Goal: Task Accomplishment & Management: Manage account settings

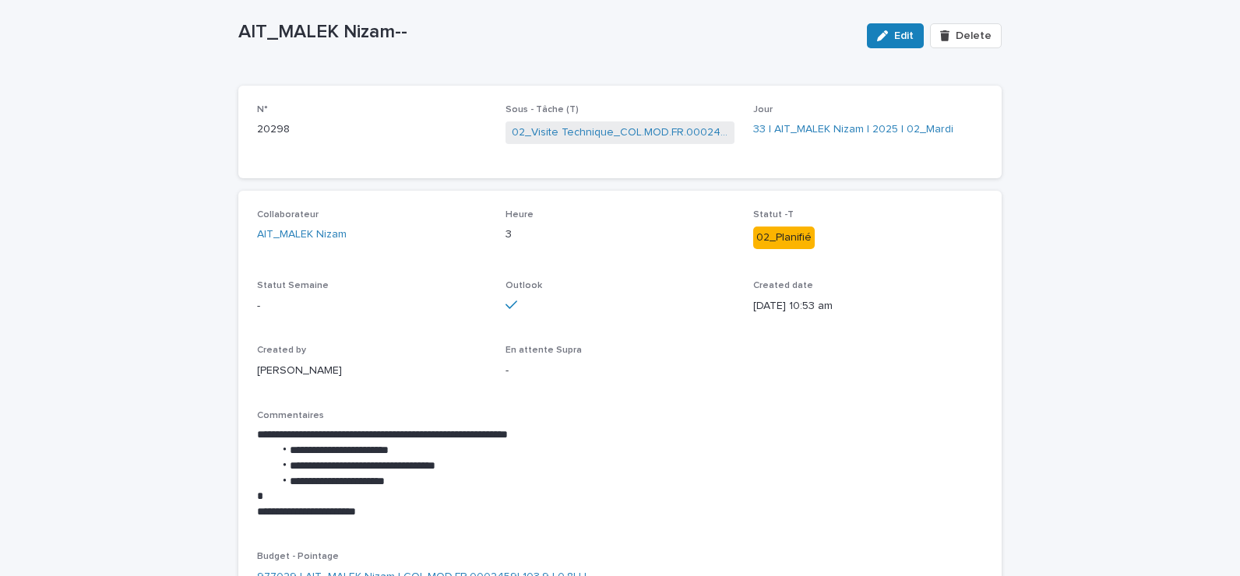
scroll to position [156, 0]
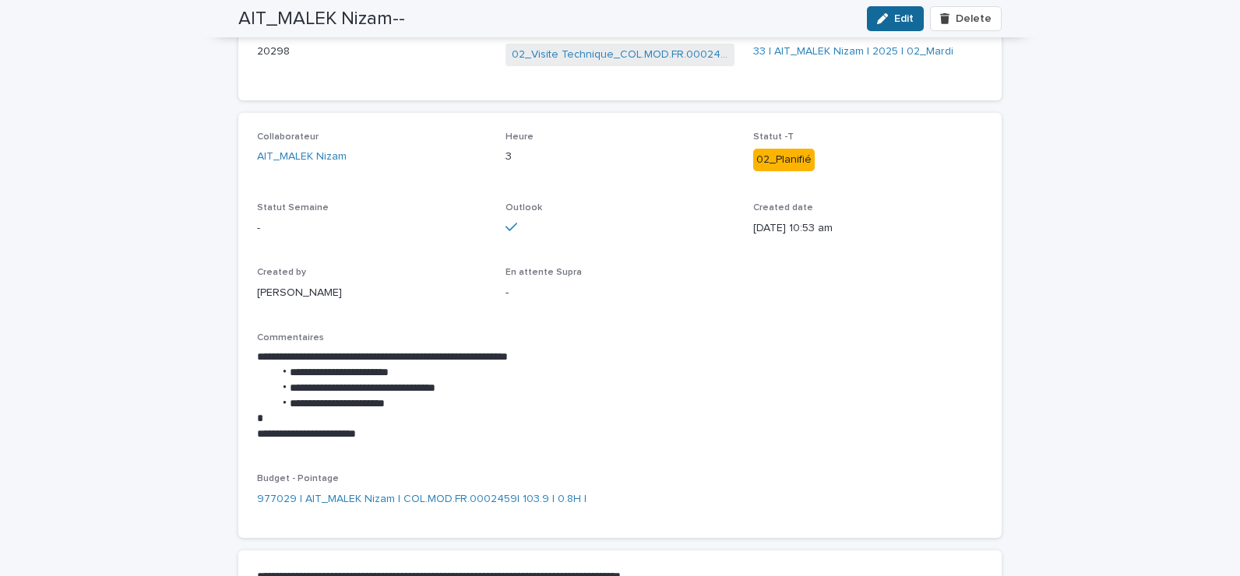
click at [888, 19] on div "button" at bounding box center [885, 18] width 17 height 11
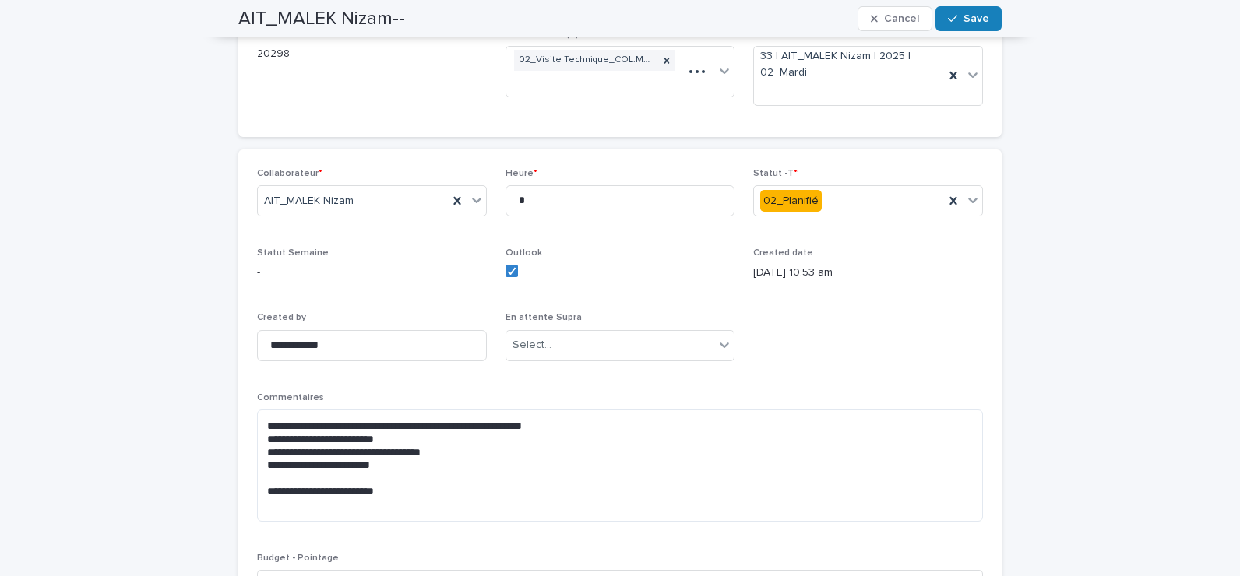
scroll to position [168, 0]
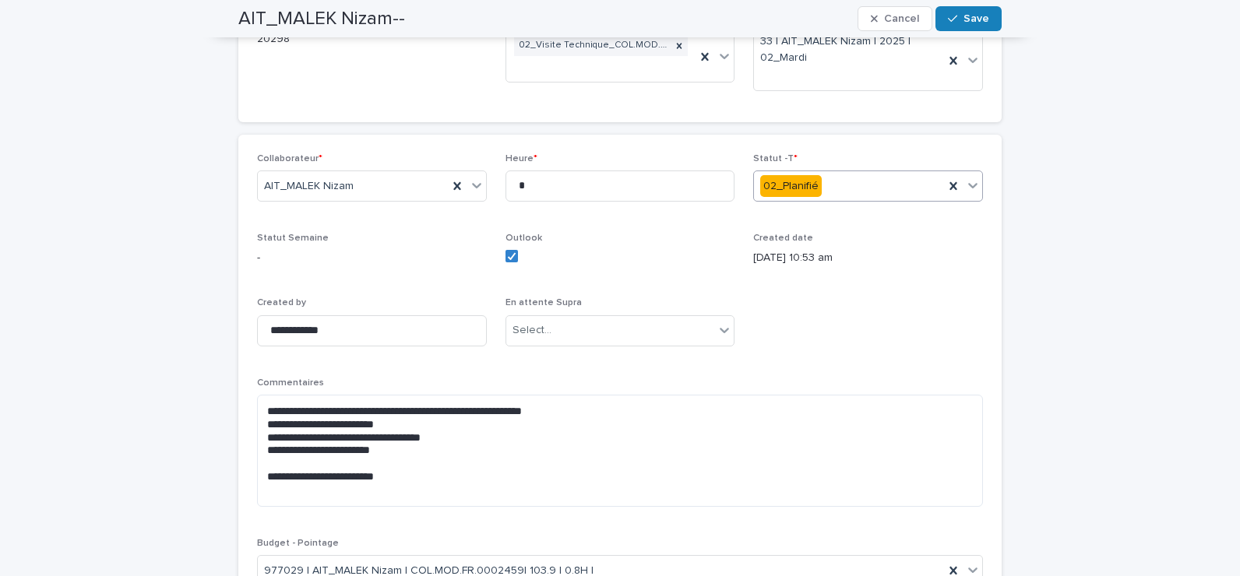
click at [970, 185] on icon at bounding box center [972, 185] width 9 height 5
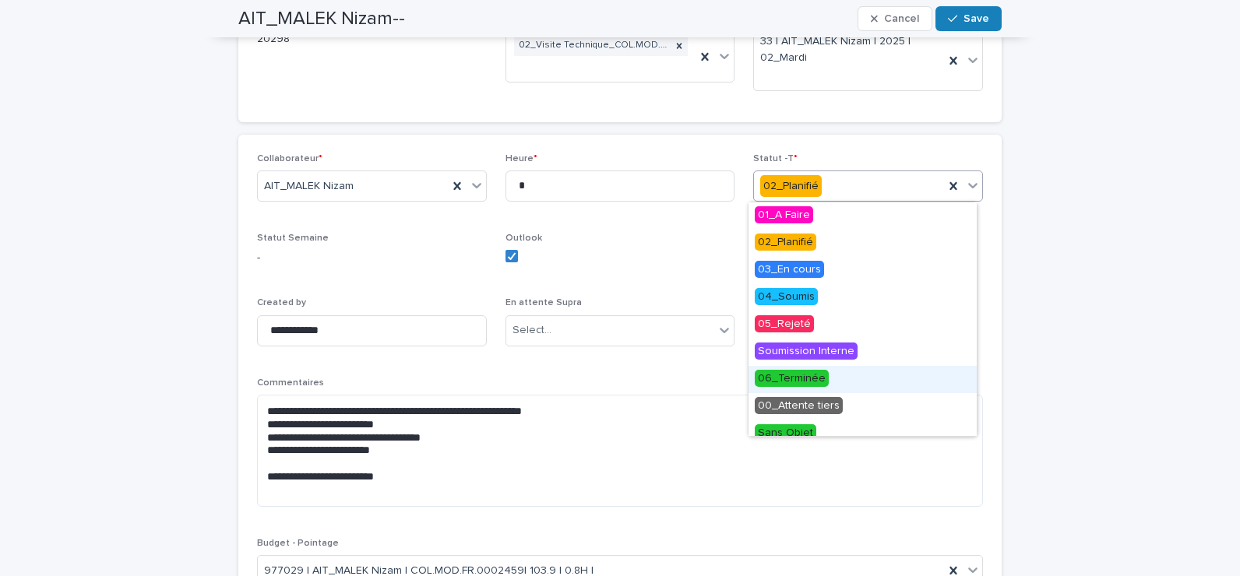
click at [817, 381] on span "06_Terminée" at bounding box center [792, 378] width 74 height 17
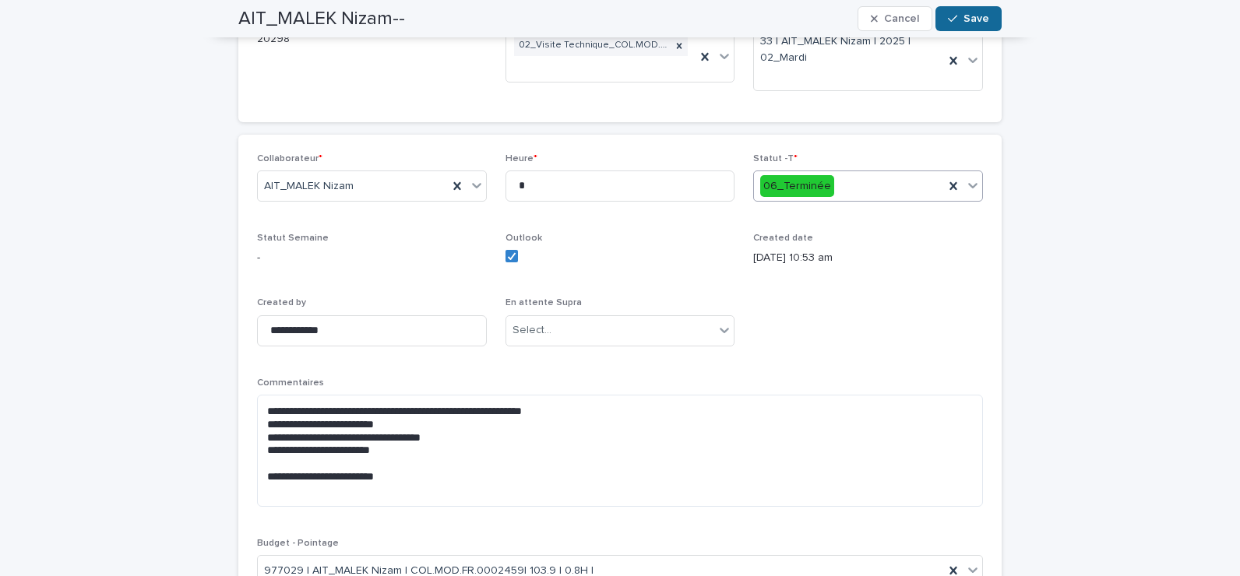
click at [979, 14] on button "Save" at bounding box center [968, 18] width 66 height 25
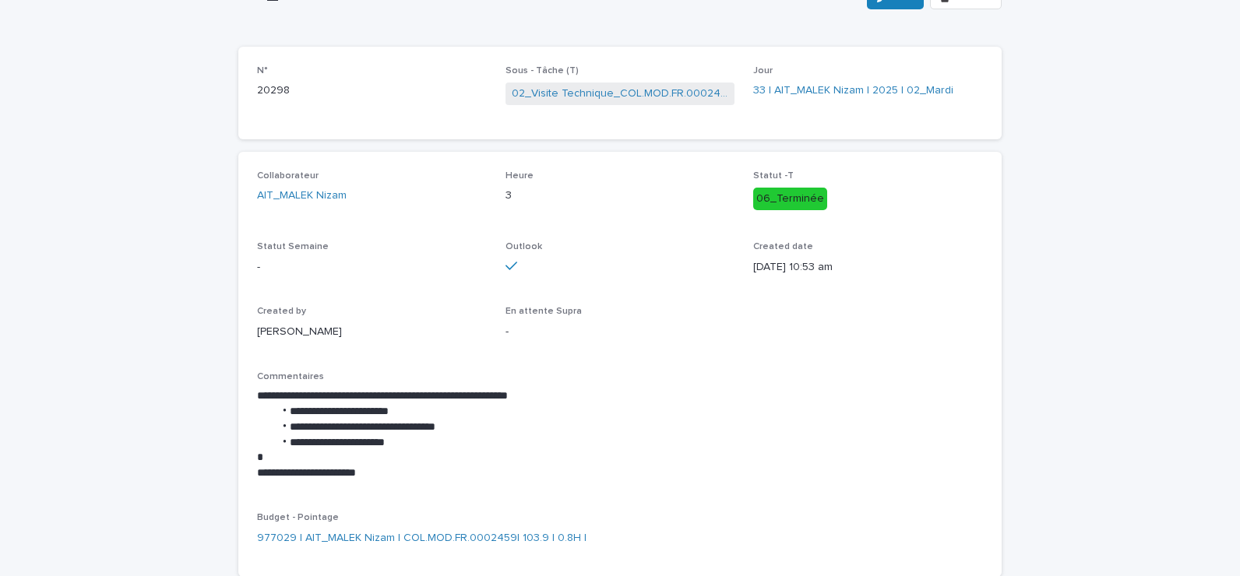
scroll to position [0, 0]
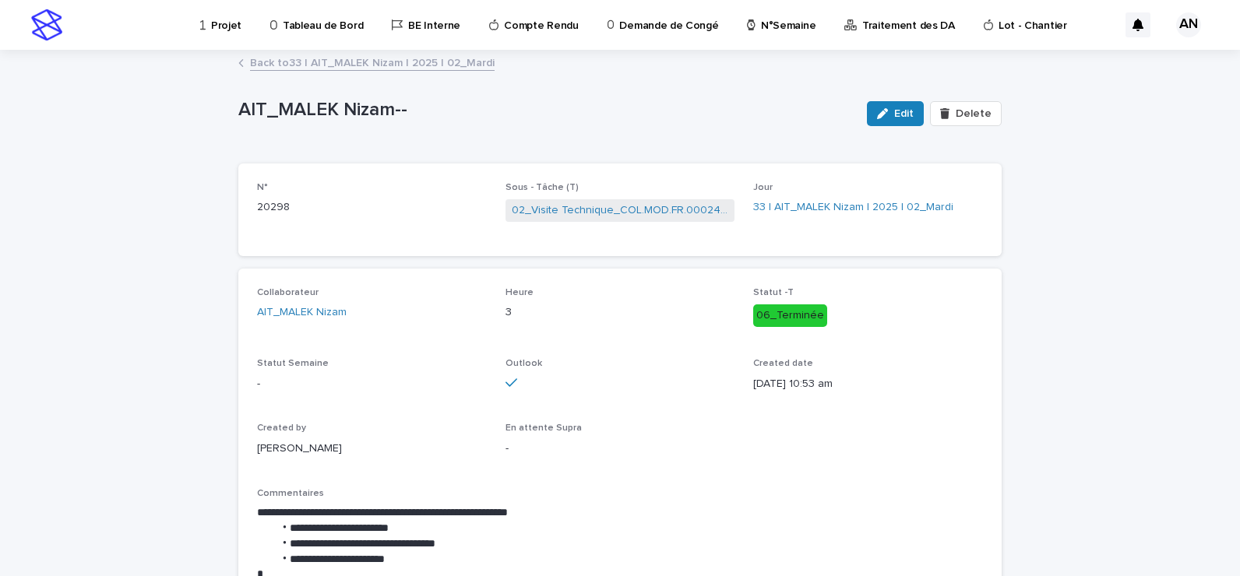
click at [329, 61] on link "Back to 33 | AIT_MALEK Nizam | 2025 | 02_Mardi" at bounding box center [372, 62] width 245 height 18
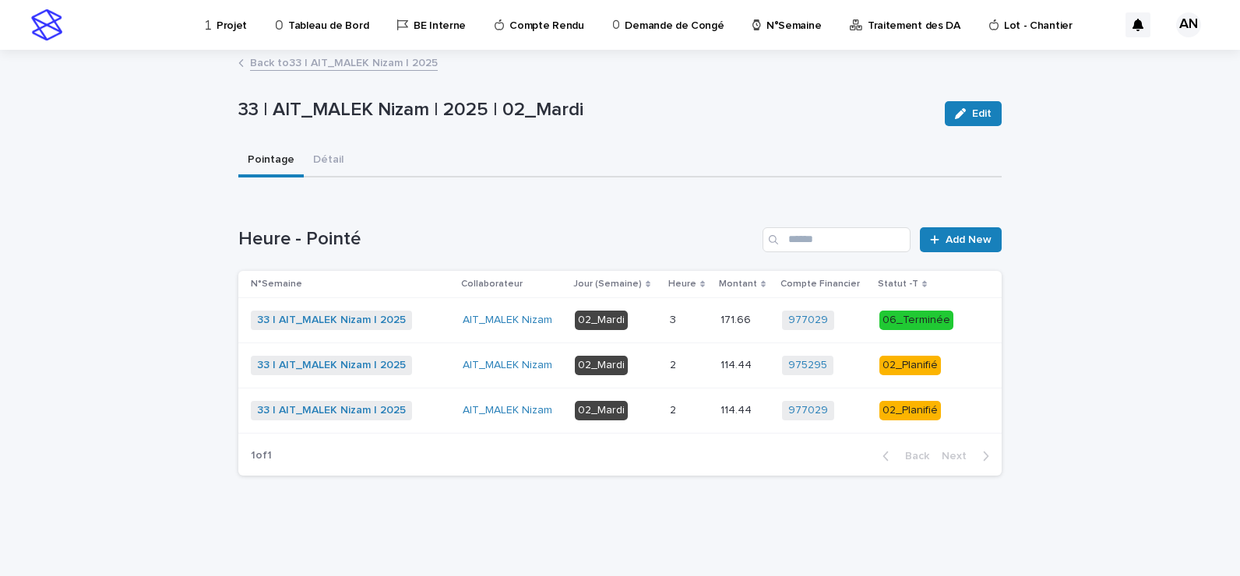
click at [698, 369] on p at bounding box center [689, 365] width 38 height 13
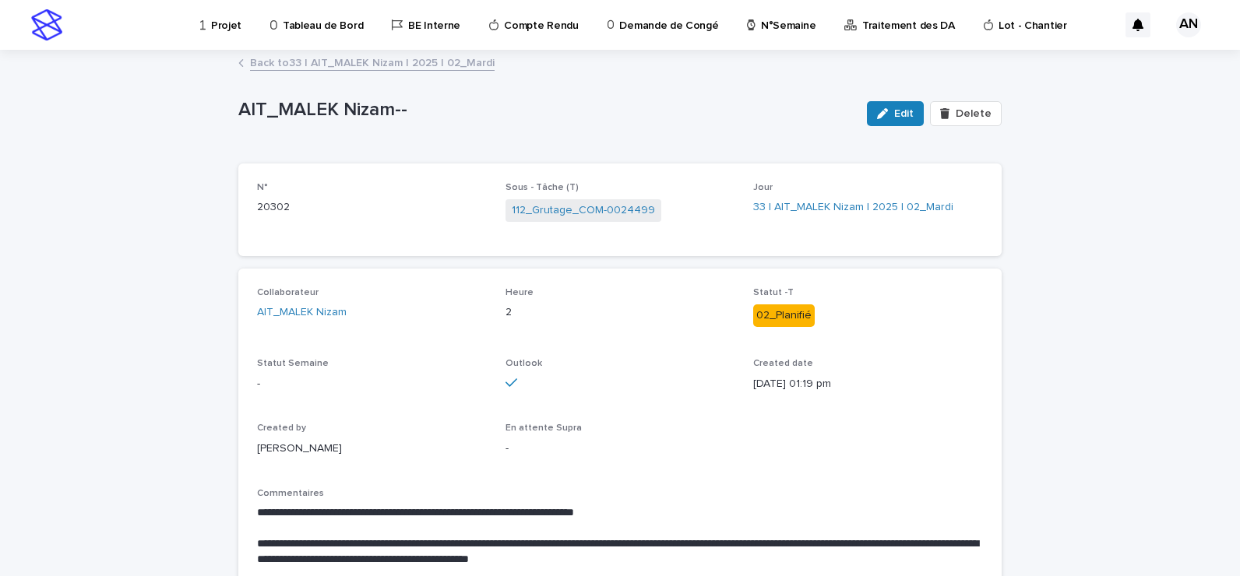
scroll to position [78, 0]
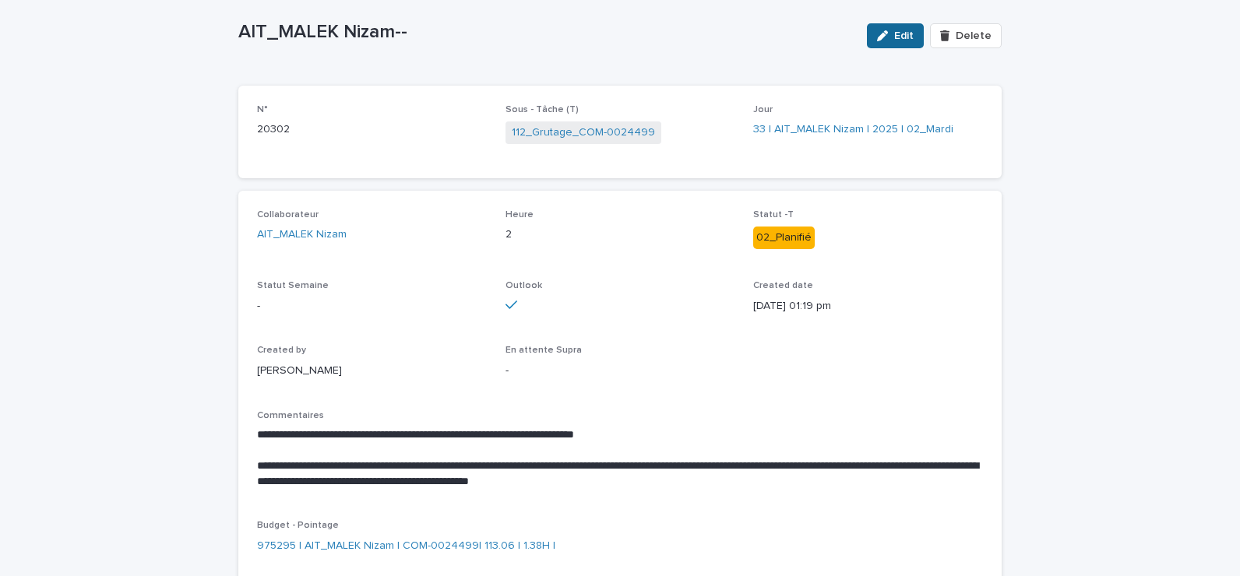
click at [902, 30] on span "Edit" at bounding box center [903, 35] width 19 height 11
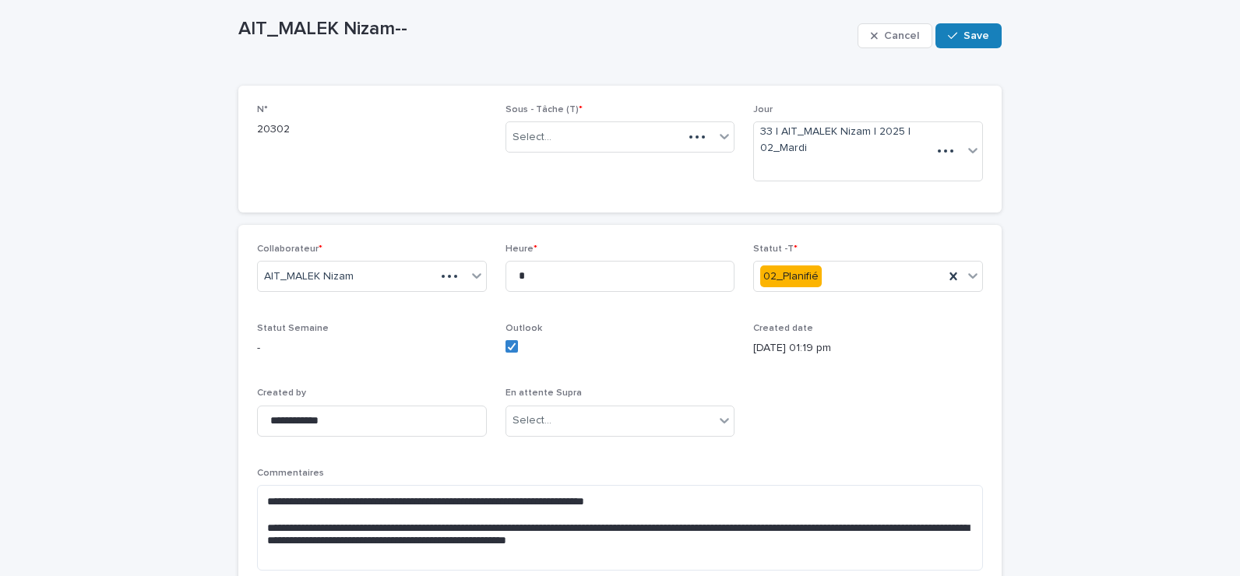
scroll to position [105, 0]
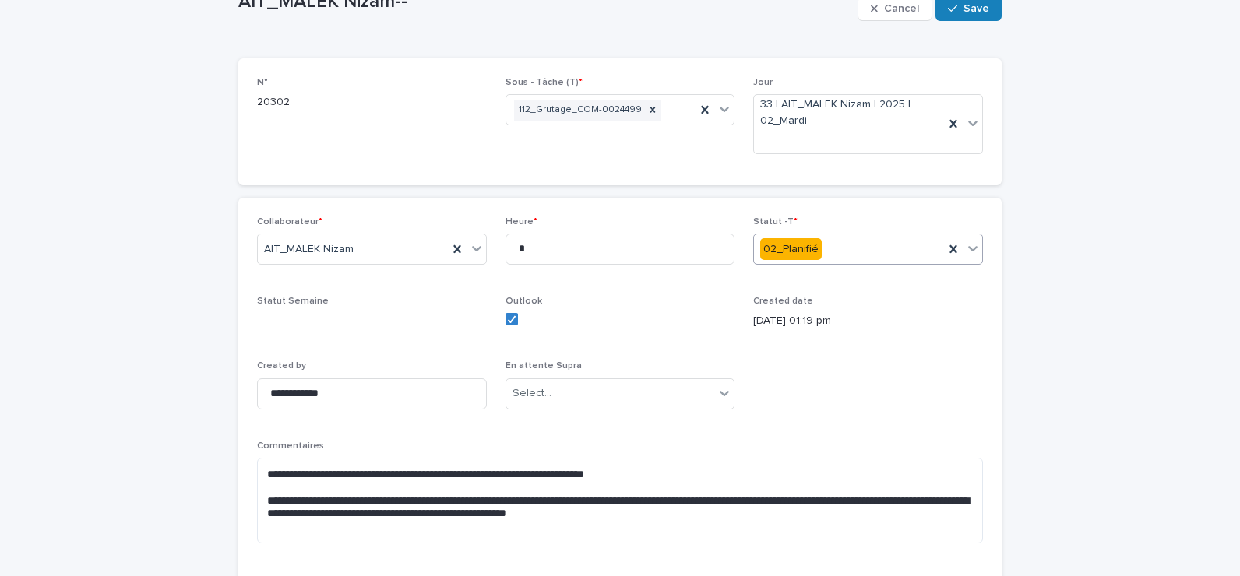
click at [965, 259] on div at bounding box center [972, 248] width 19 height 28
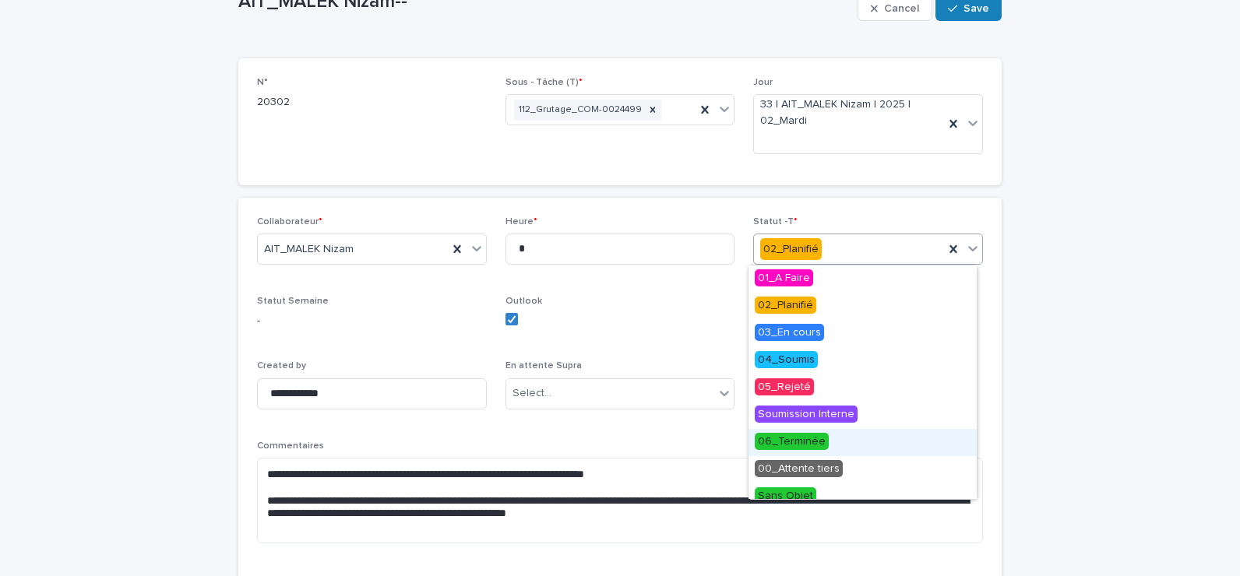
click at [815, 441] on span "06_Terminée" at bounding box center [792, 441] width 74 height 17
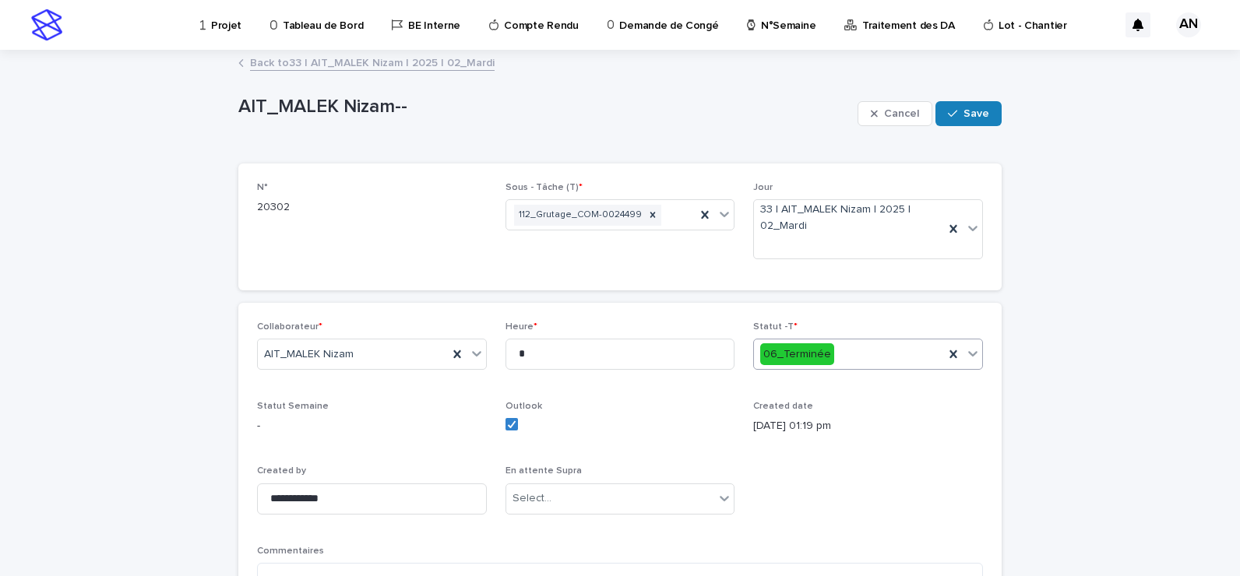
scroll to position [156, 0]
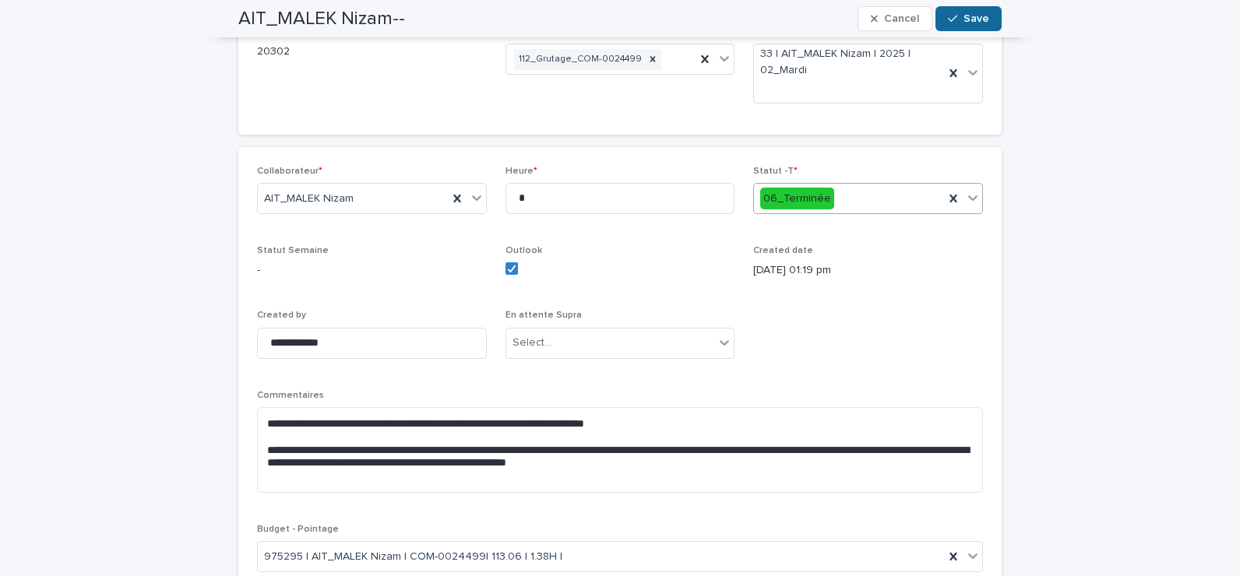
click at [970, 15] on span "Save" at bounding box center [976, 18] width 26 height 11
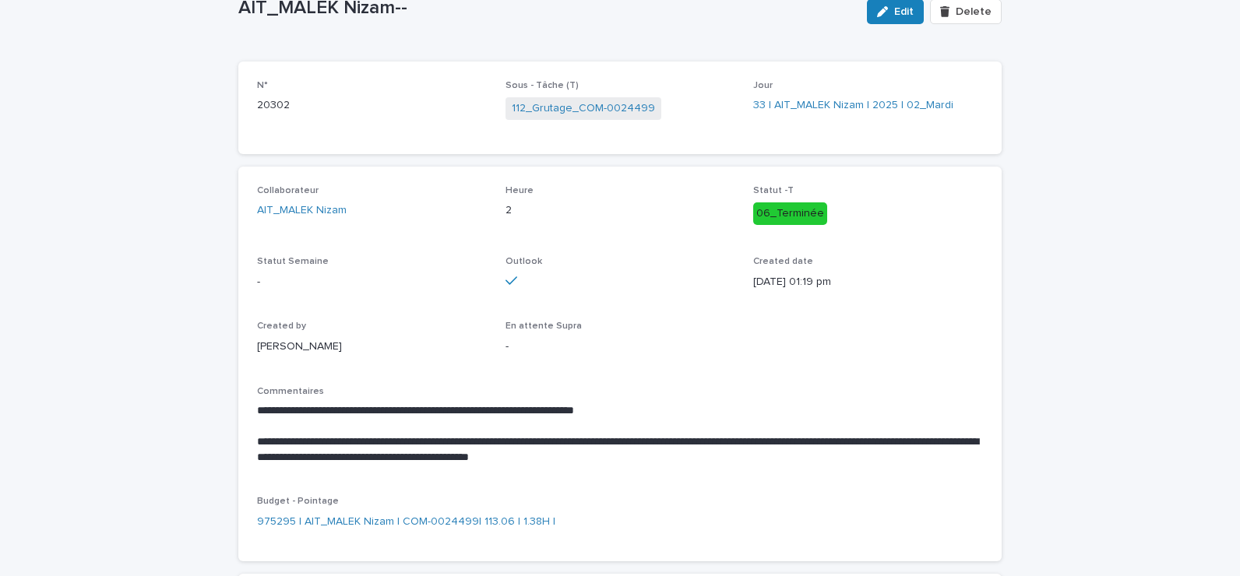
scroll to position [0, 0]
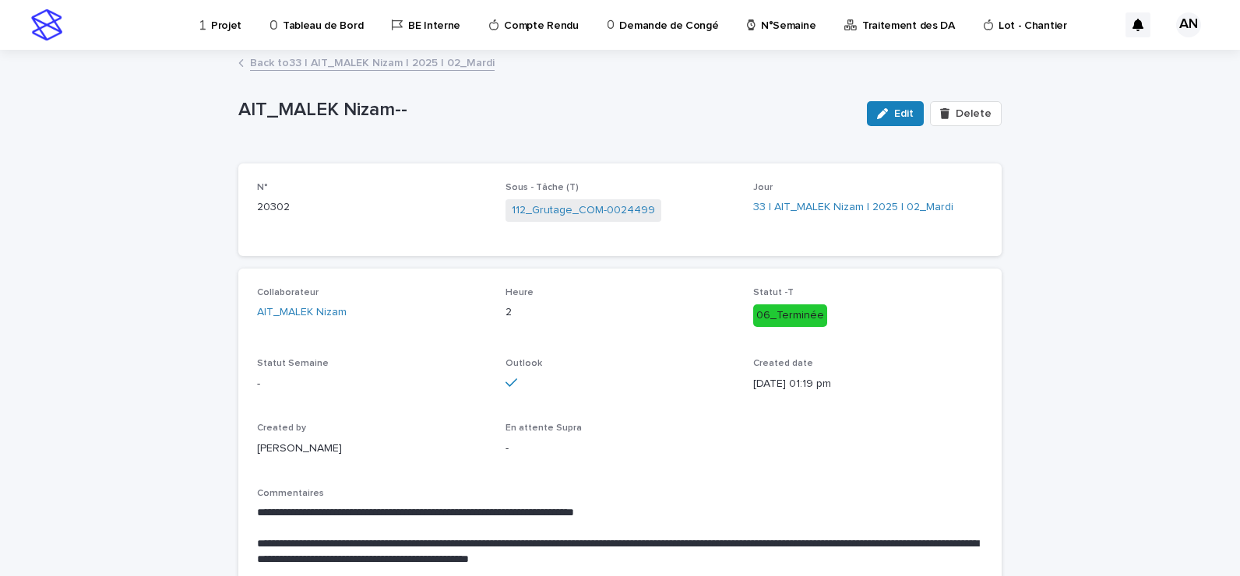
click at [440, 69] on div "Back to 33 | AIT_MALEK Nizam | 2025 | 02_Mardi" at bounding box center [619, 64] width 779 height 22
click at [438, 67] on link "Back to 33 | AIT_MALEK Nizam | 2025 | 02_Mardi" at bounding box center [372, 62] width 245 height 18
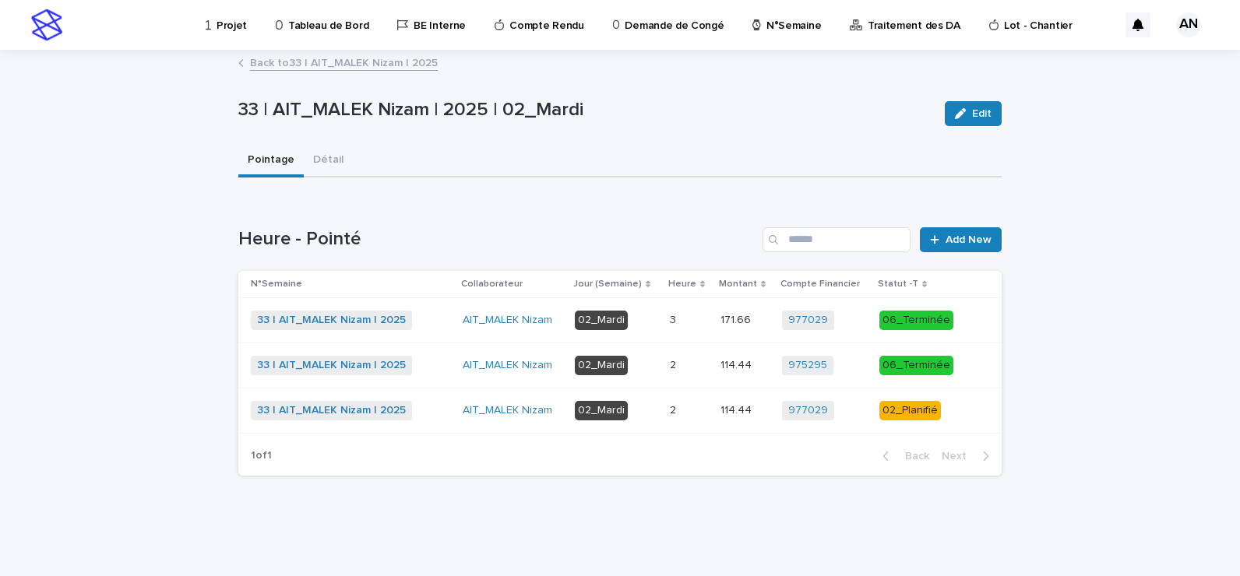
click at [705, 415] on p at bounding box center [689, 410] width 38 height 13
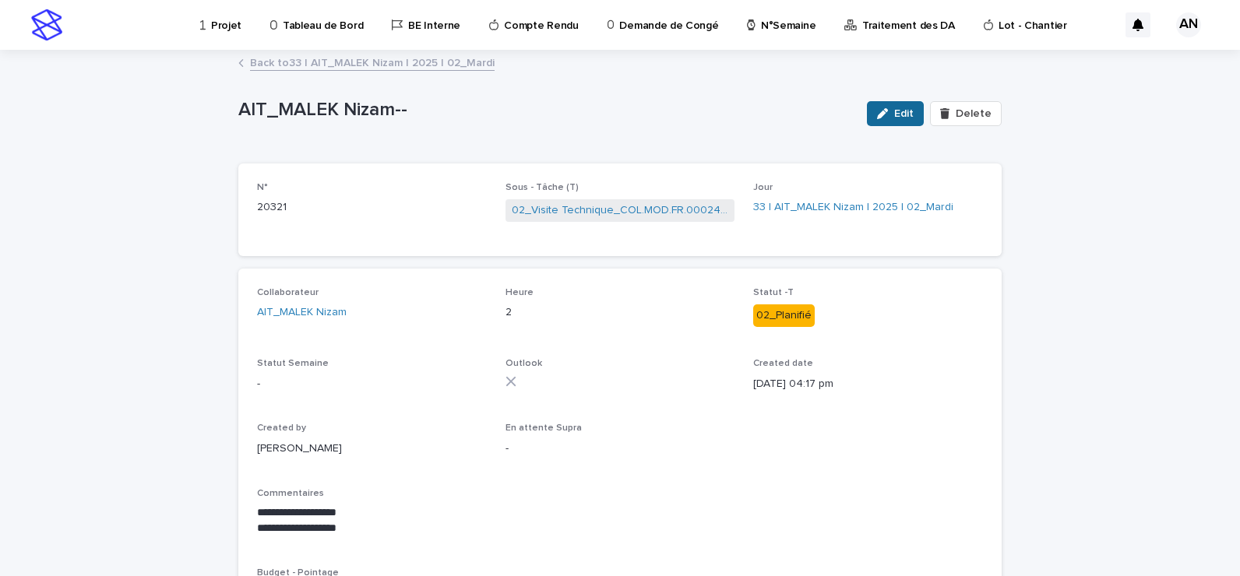
click at [900, 112] on span "Edit" at bounding box center [903, 113] width 19 height 11
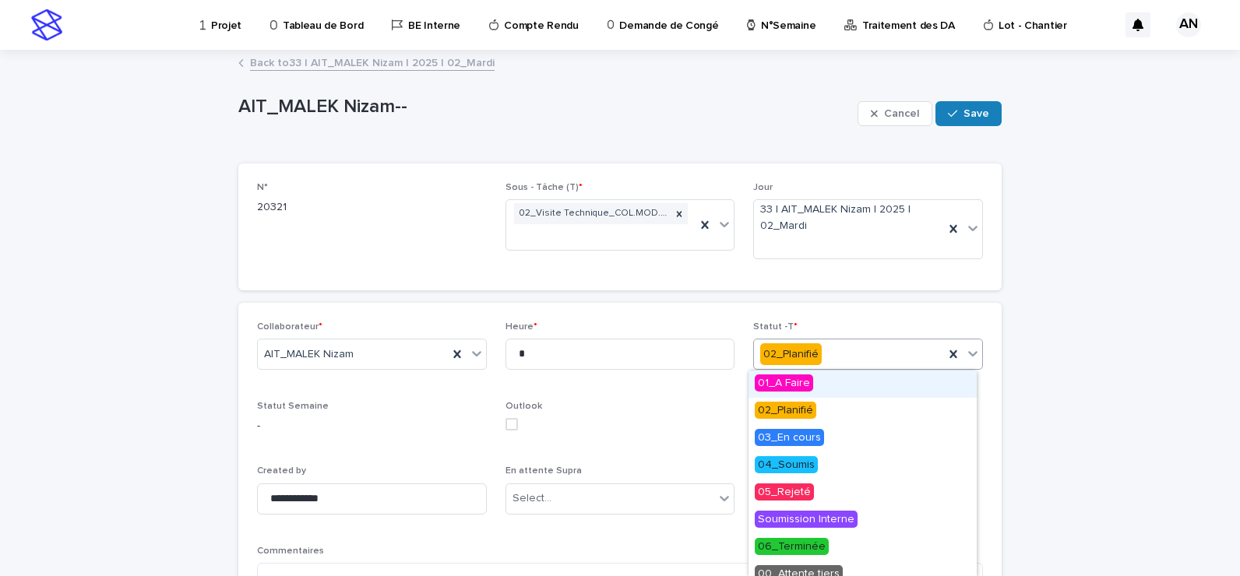
click at [969, 354] on icon at bounding box center [972, 353] width 9 height 5
drag, startPoint x: 797, startPoint y: 452, endPoint x: 801, endPoint y: 442, distance: 10.8
click at [801, 442] on span "03_En cours" at bounding box center [789, 437] width 69 height 17
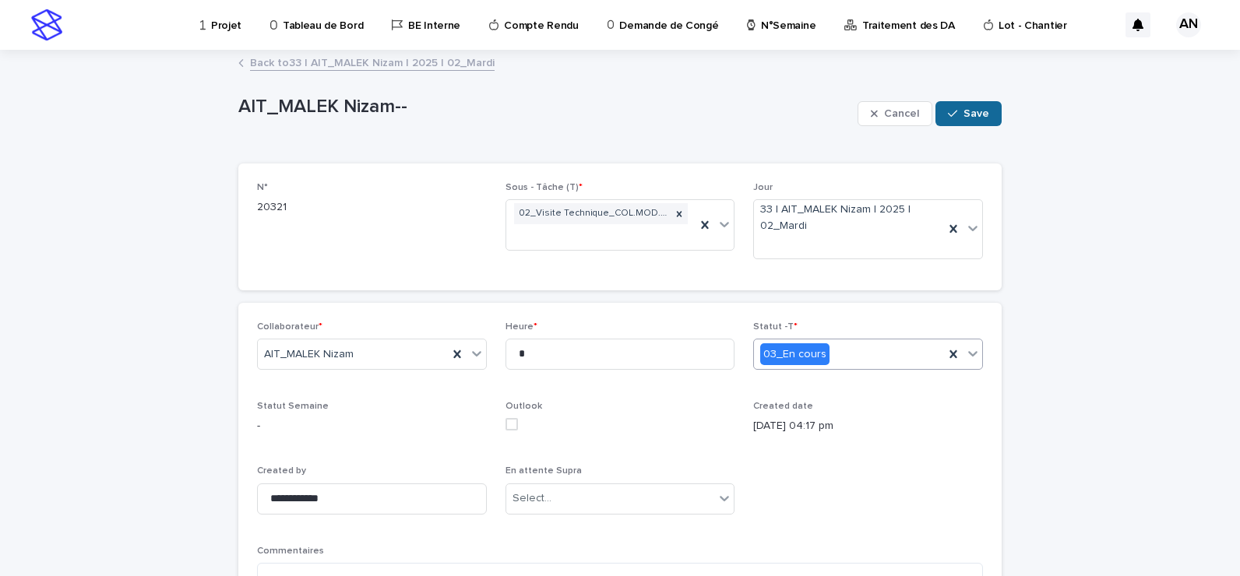
click at [970, 121] on button "Save" at bounding box center [968, 113] width 66 height 25
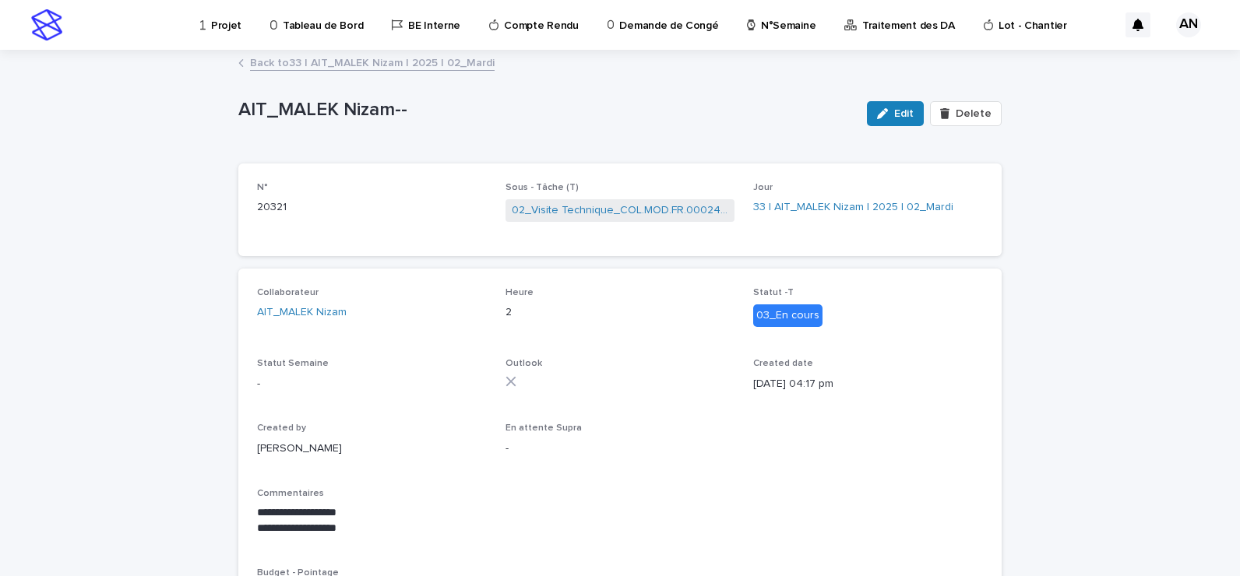
click at [379, 61] on link "Back to 33 | AIT_MALEK Nizam | 2025 | 02_Mardi" at bounding box center [372, 62] width 245 height 18
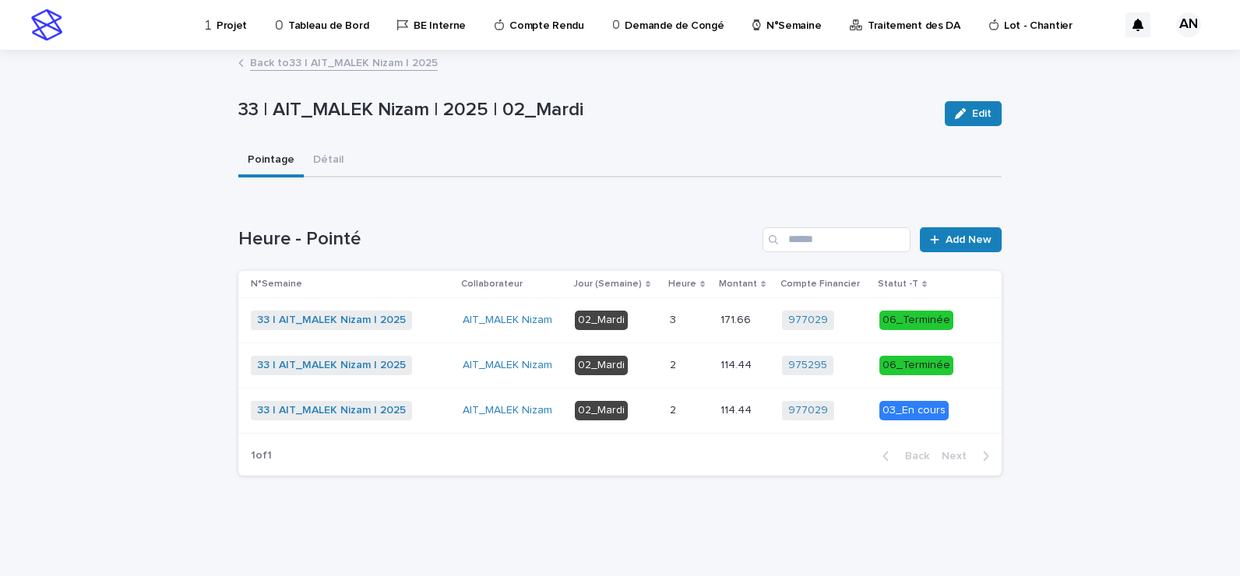
click at [405, 62] on link "Back to 33 | AIT_MALEK Nizam | 2025" at bounding box center [344, 62] width 188 height 18
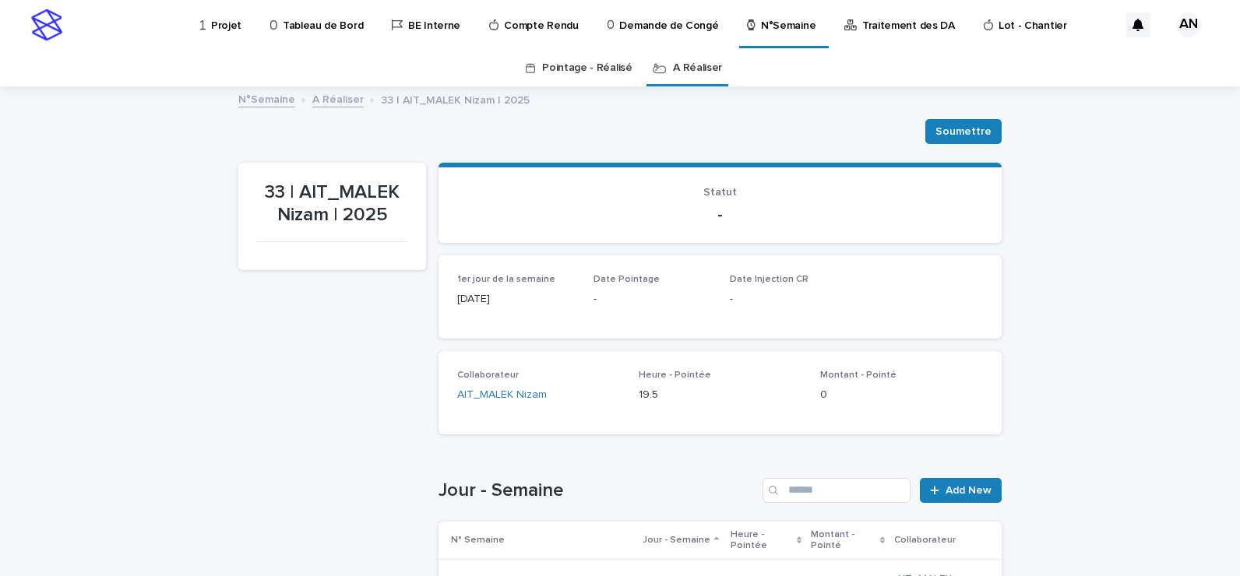
scroll to position [389, 0]
